Goal: Task Accomplishment & Management: Use online tool/utility

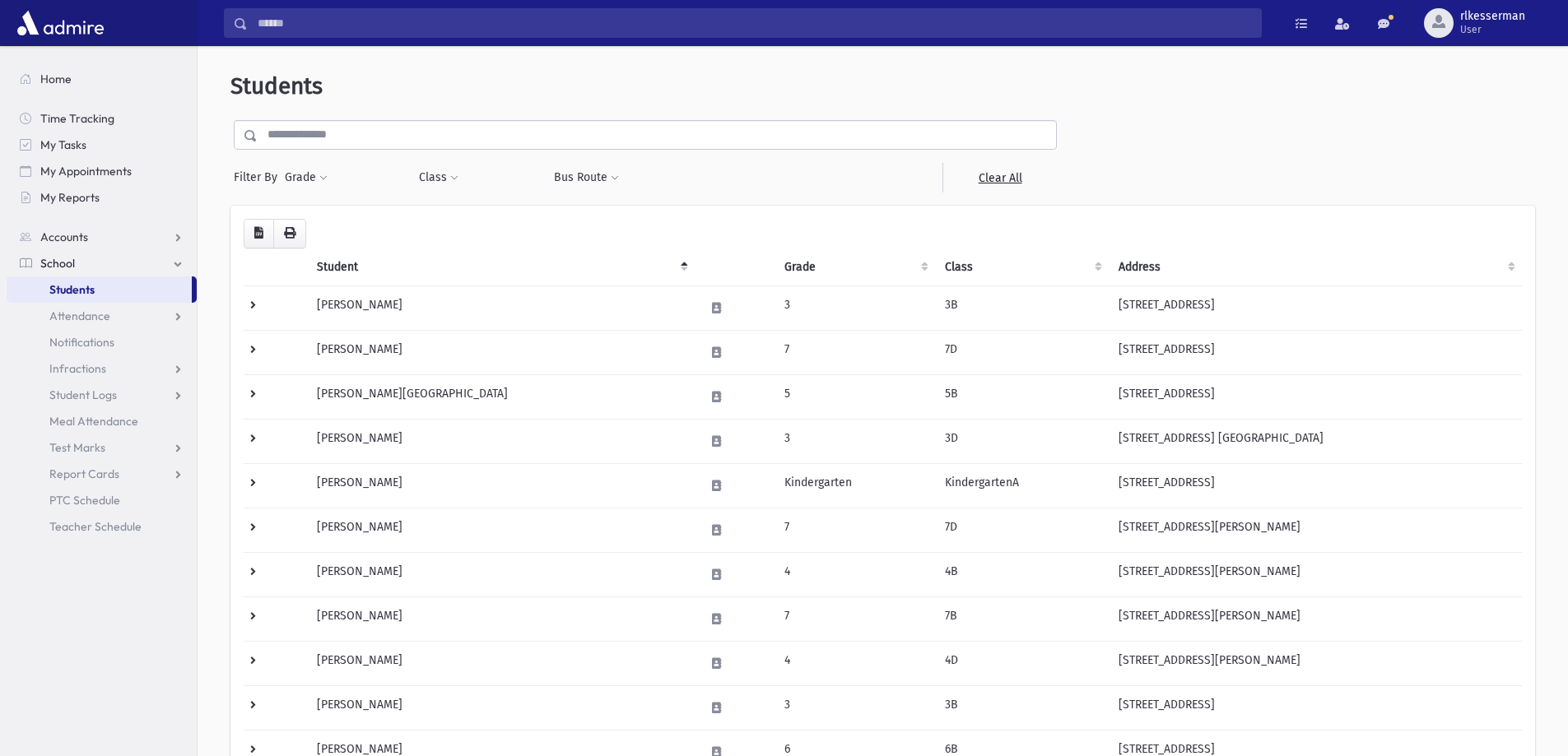
drag, startPoint x: 344, startPoint y: 131, endPoint x: 405, endPoint y: 133, distance: 61.0
click at [344, 130] on input "text" at bounding box center [656, 135] width 798 height 30
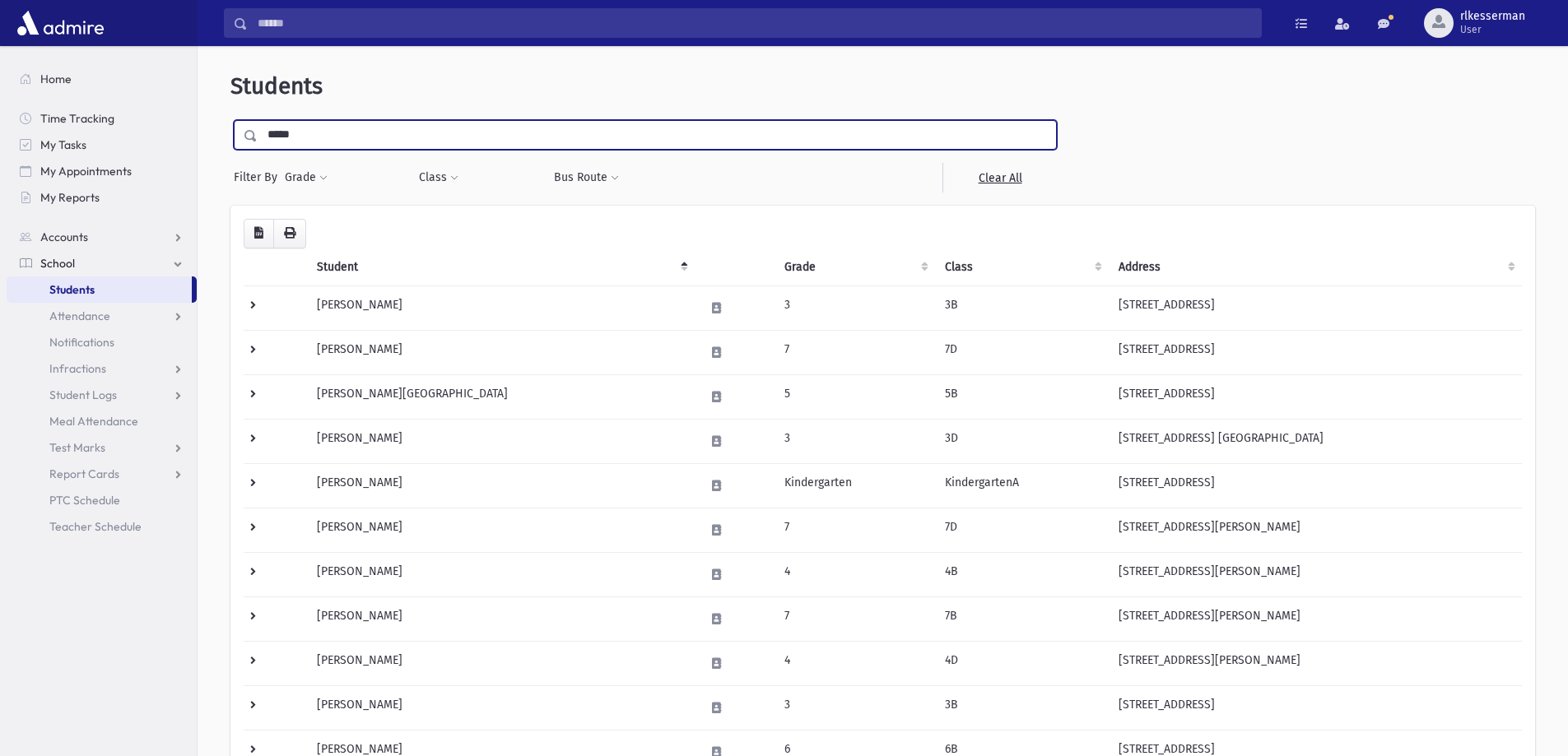
type input "*****"
click at [230, 120] on input "submit" at bounding box center [253, 131] width 46 height 23
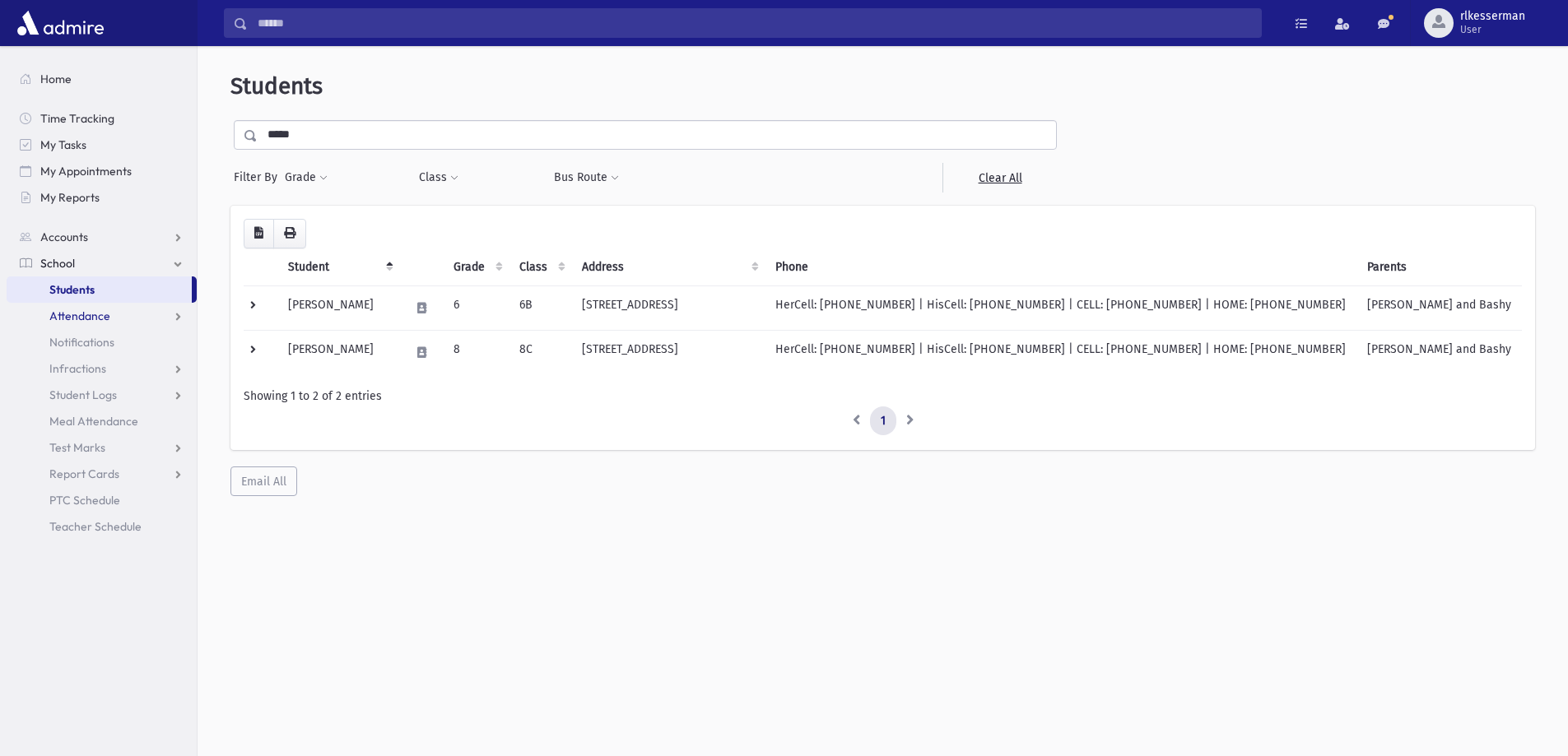
click at [121, 310] on link "Attendance" at bounding box center [101, 315] width 190 height 26
click at [77, 341] on span "Entry" at bounding box center [76, 342] width 28 height 14
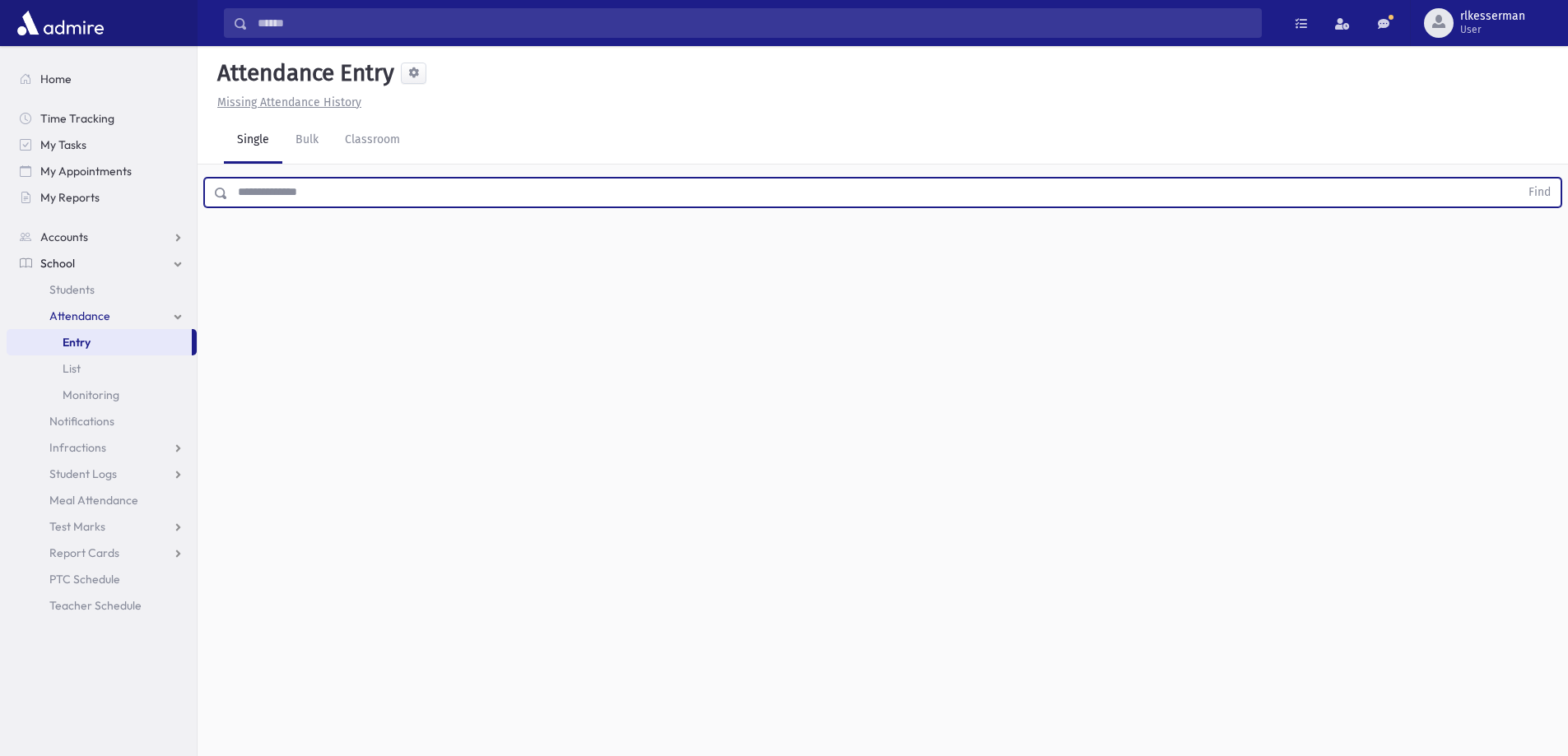
drag, startPoint x: 311, startPoint y: 203, endPoint x: 1074, endPoint y: 260, distance: 765.1
click at [311, 203] on input "text" at bounding box center [874, 192] width 1292 height 30
type input "******"
click at [1519, 178] on button "Find" at bounding box center [1540, 192] width 42 height 28
click at [1519, 247] on icon "button" at bounding box center [1525, 245] width 12 height 14
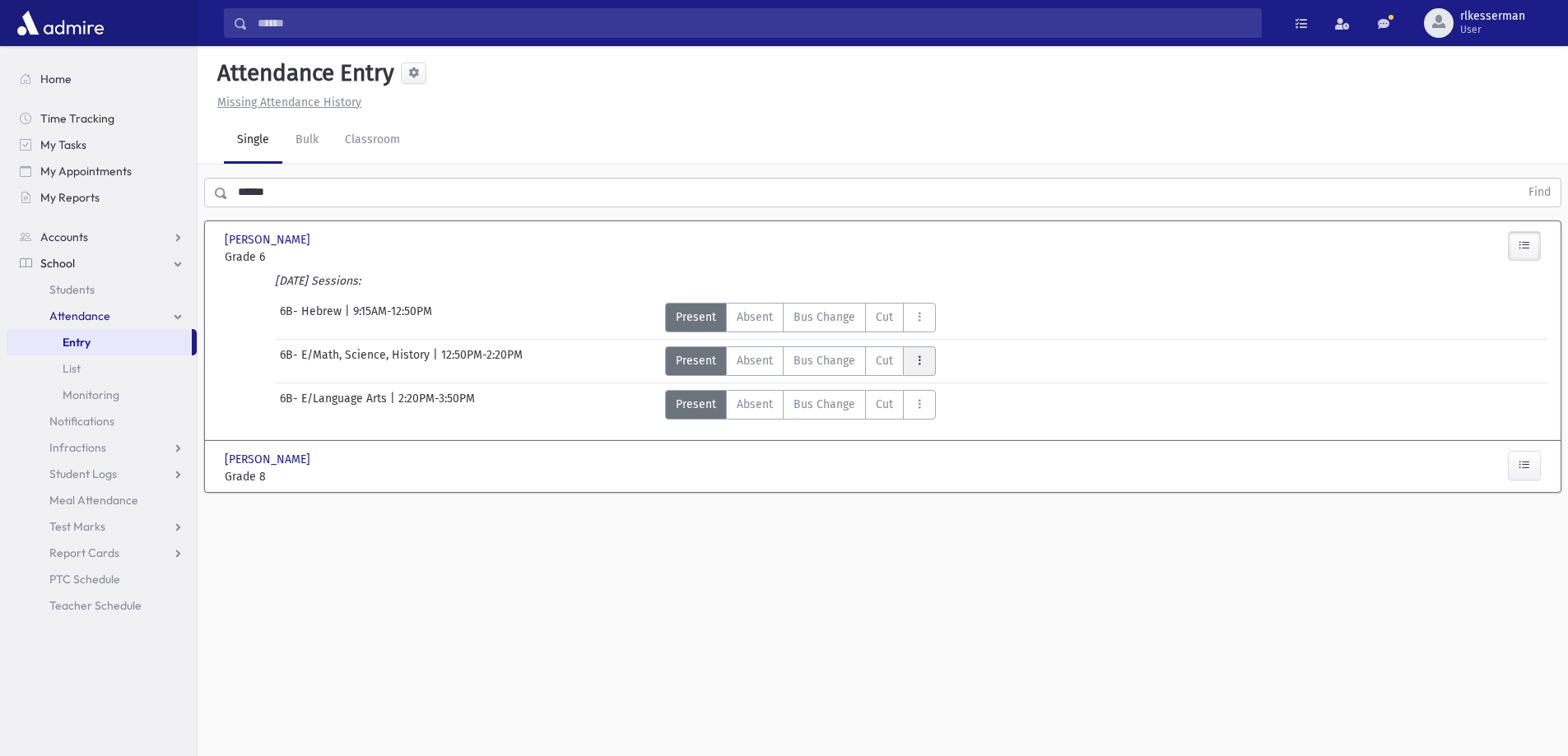
click at [910, 351] on button "AttTypes" at bounding box center [919, 361] width 33 height 30
click at [922, 430] on span "Late Unexcused" at bounding box center [968, 435] width 105 height 17
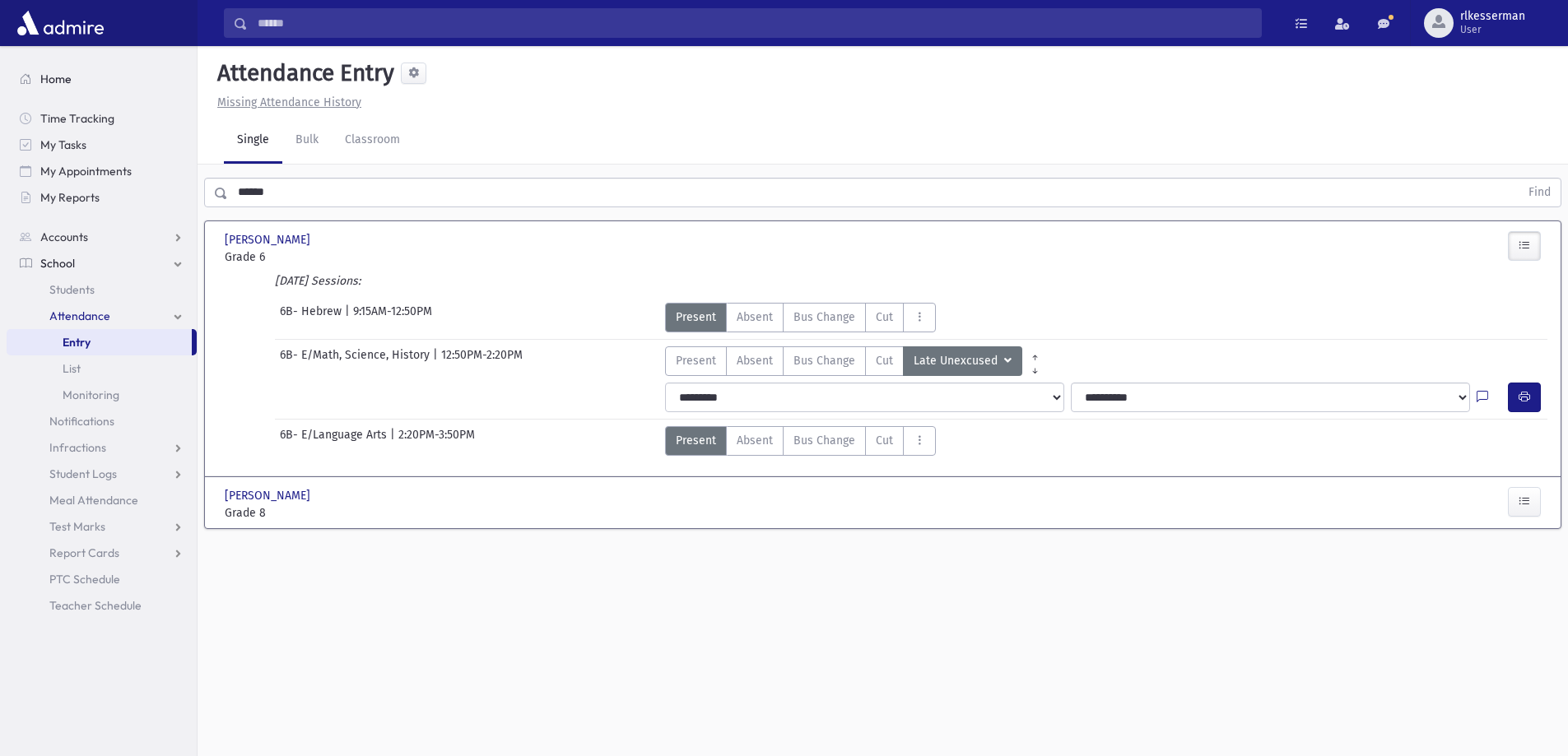
click at [58, 75] on span "Home" at bounding box center [56, 79] width 32 height 14
